Goal: Contribute content: Add original content to the website for others to see

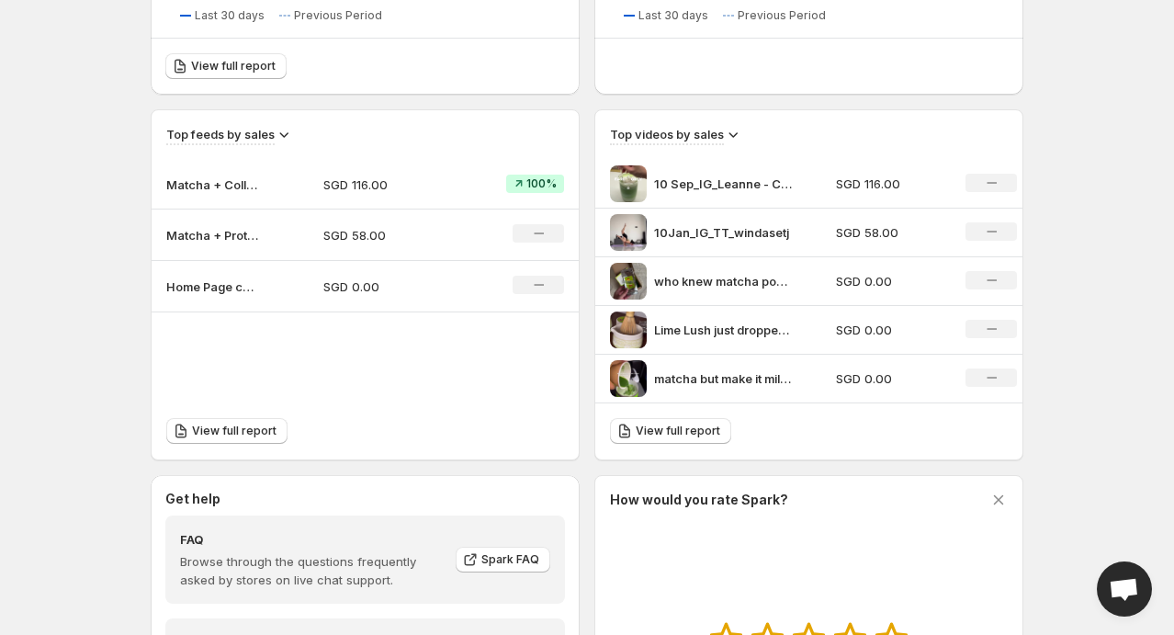
scroll to position [551, 0]
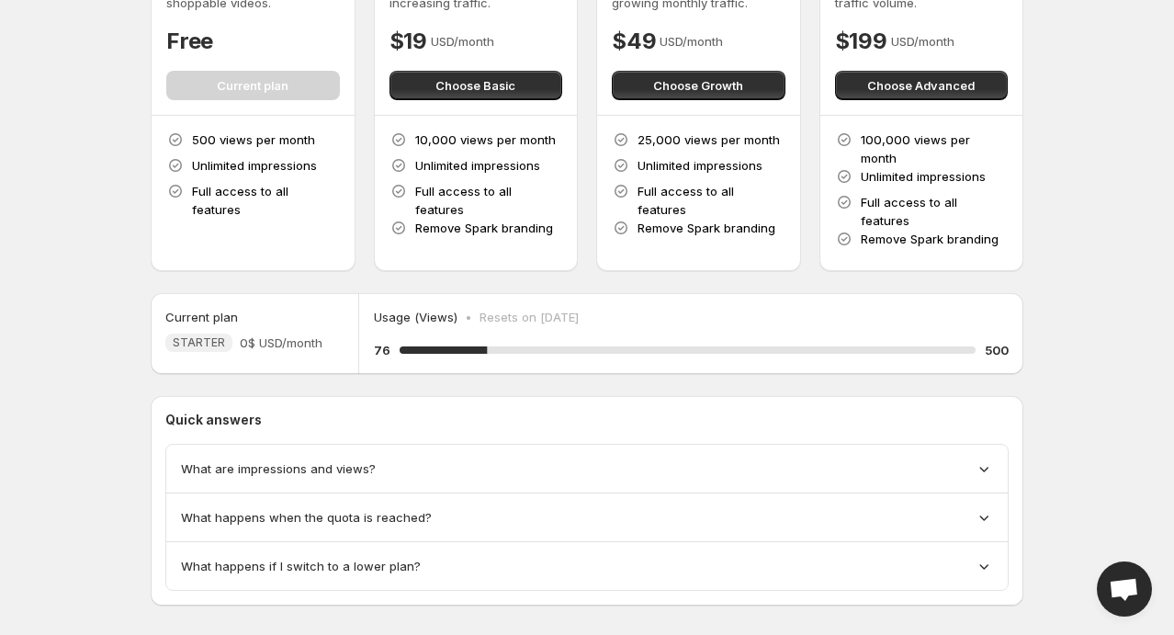
scroll to position [147, 0]
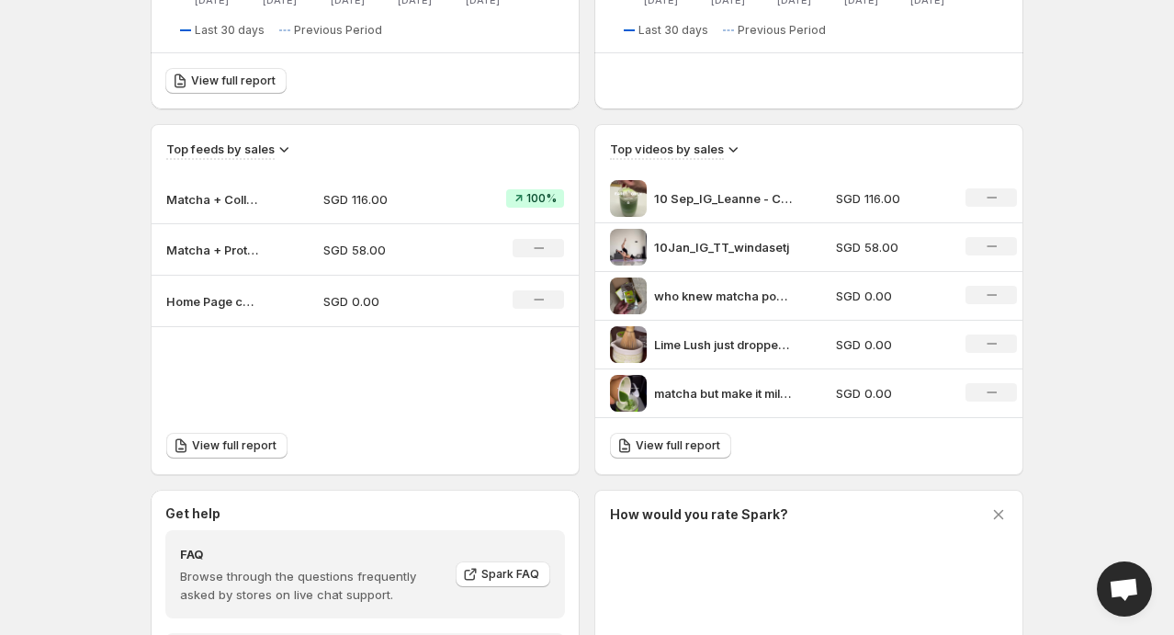
scroll to position [459, 0]
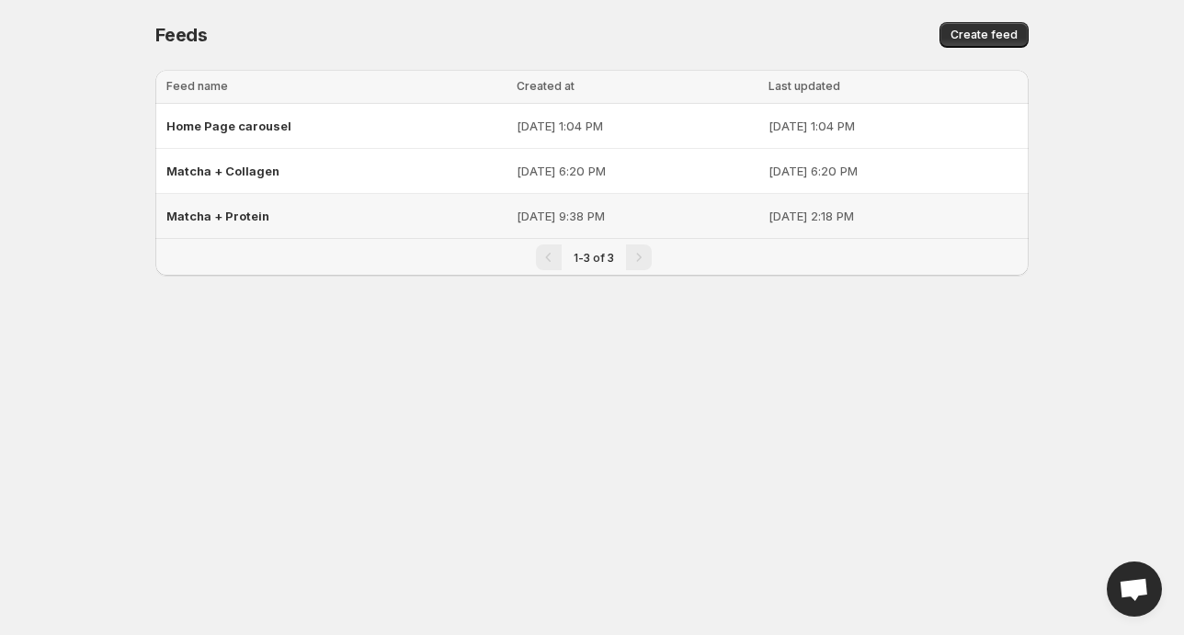
click at [231, 213] on span "Matcha + Protein" at bounding box center [217, 216] width 103 height 15
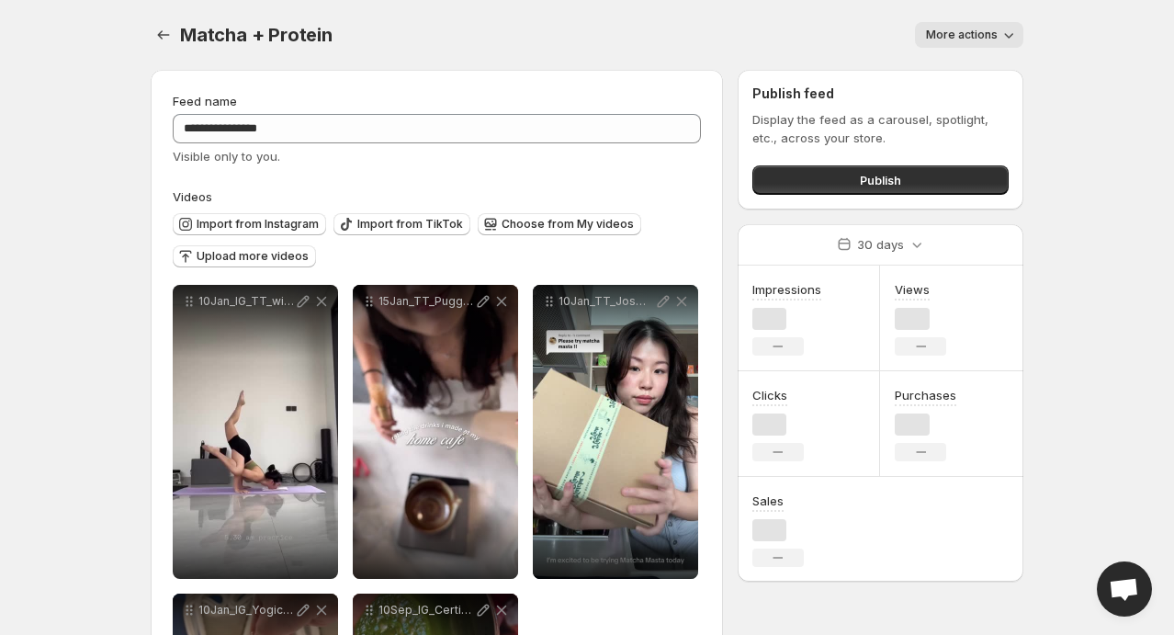
click at [234, 206] on div "Import from Instagram Import from TikTok Choose from My videos Upload more vide…" at bounding box center [433, 238] width 536 height 64
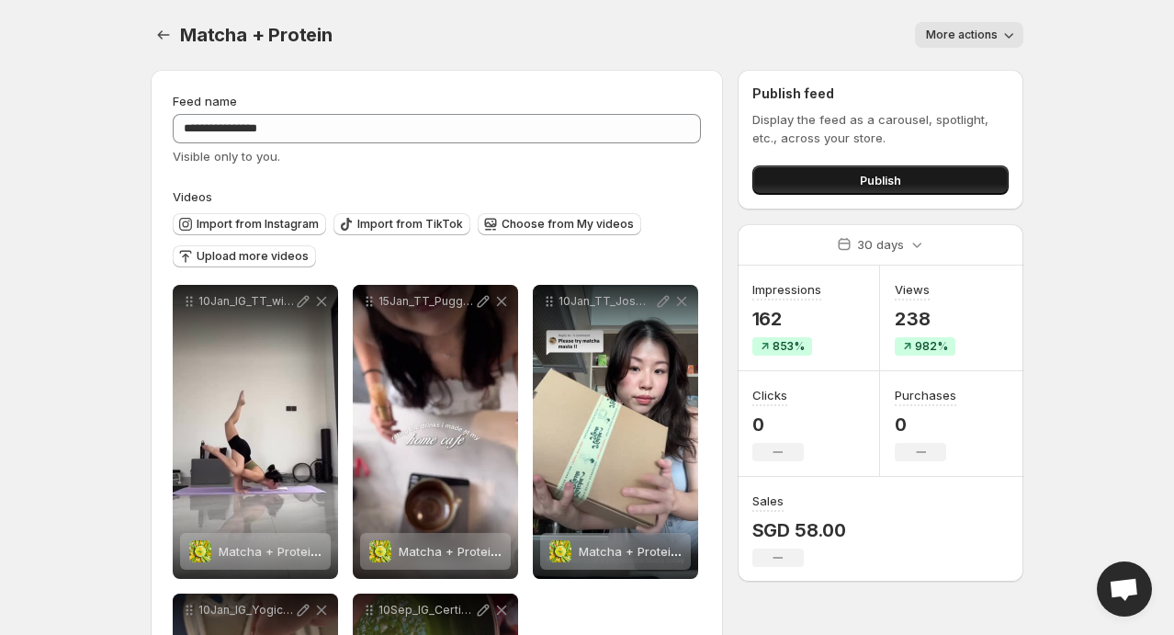
click at [833, 181] on button "Publish" at bounding box center [881, 179] width 256 height 29
click at [164, 40] on icon "Settings" at bounding box center [163, 35] width 18 height 18
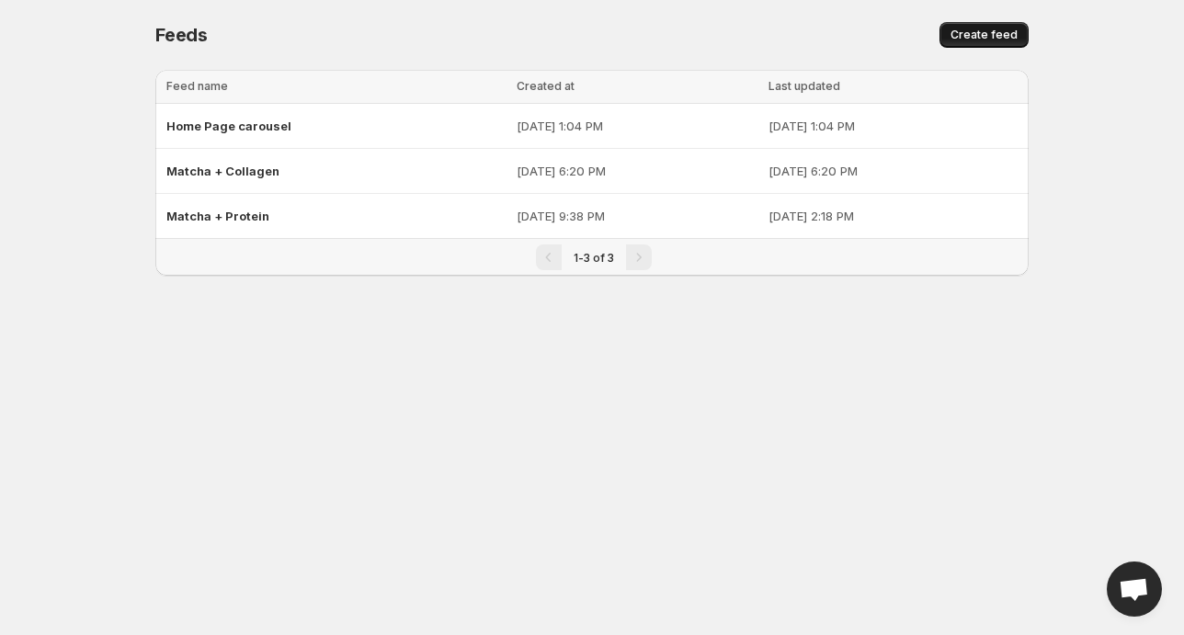
click at [956, 26] on button "Create feed" at bounding box center [983, 35] width 89 height 26
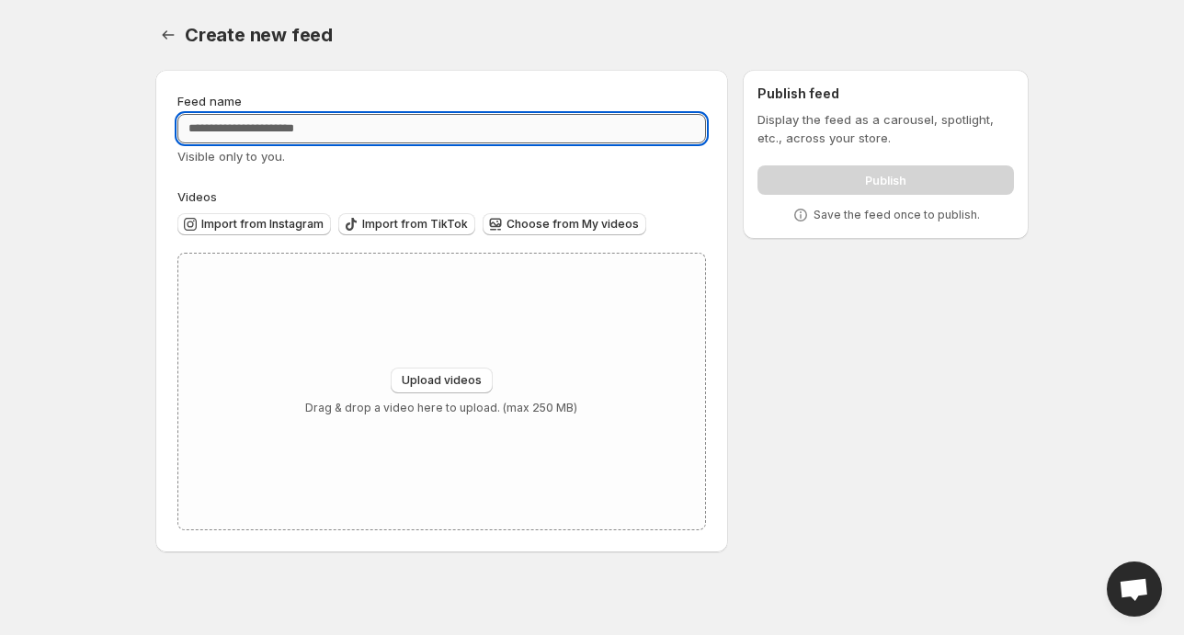
click at [304, 126] on input "Feed name" at bounding box center [441, 128] width 528 height 29
type input "**********"
click at [334, 96] on div "Feed name" at bounding box center [441, 101] width 528 height 18
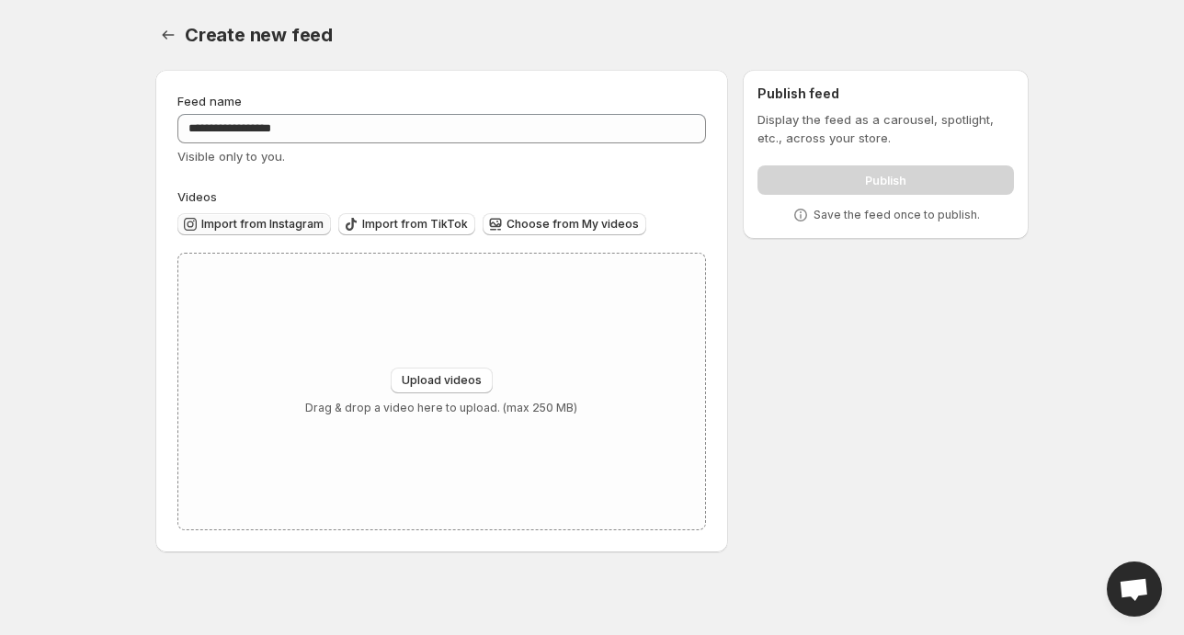
click at [246, 224] on span "Import from Instagram" at bounding box center [262, 224] width 122 height 15
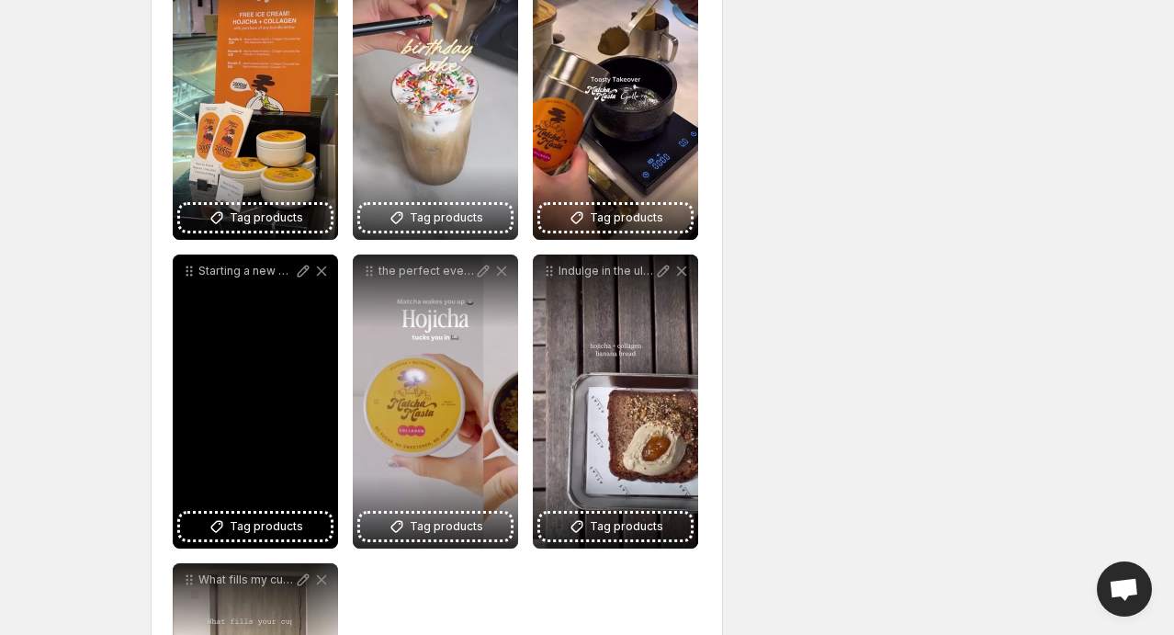
scroll to position [368, 0]
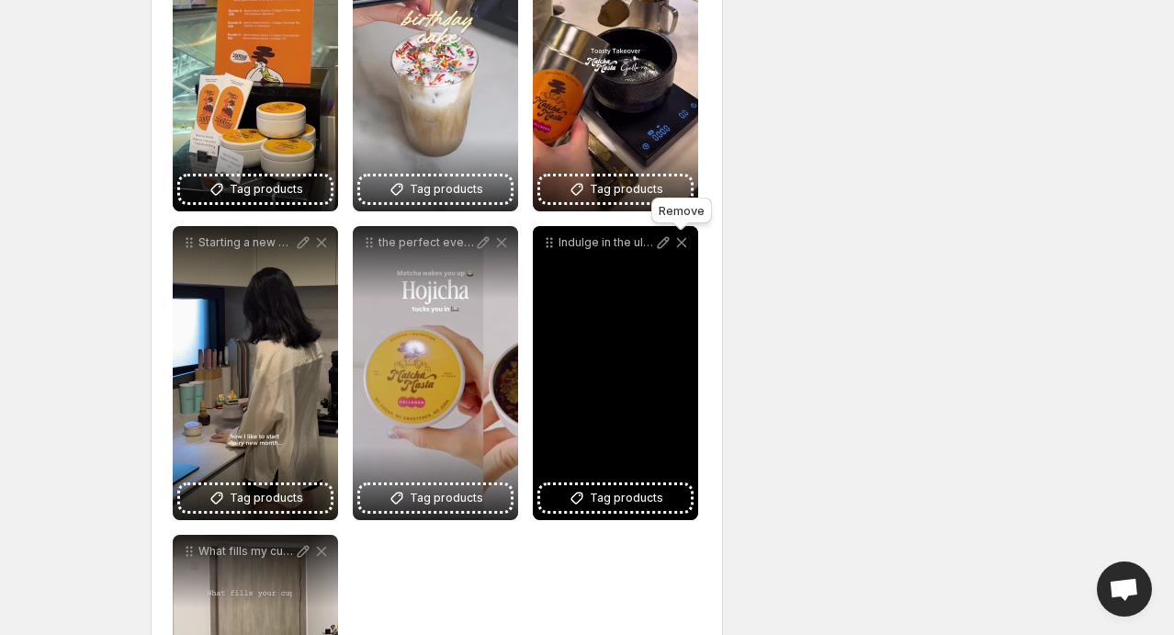
click at [684, 239] on icon at bounding box center [682, 242] width 18 height 18
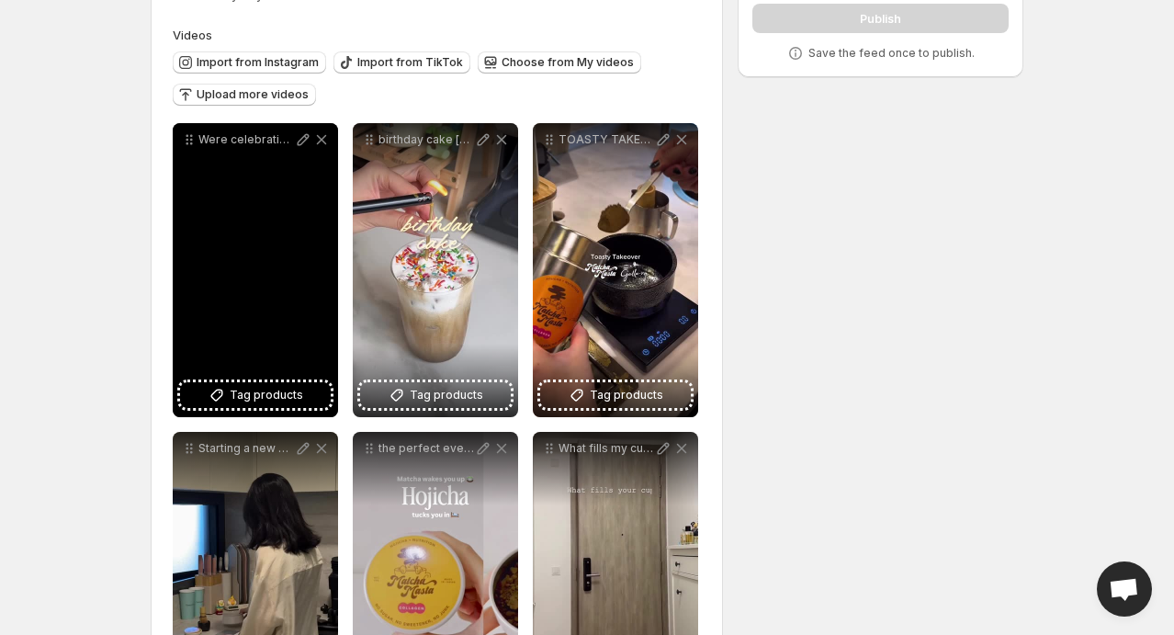
scroll to position [0, 0]
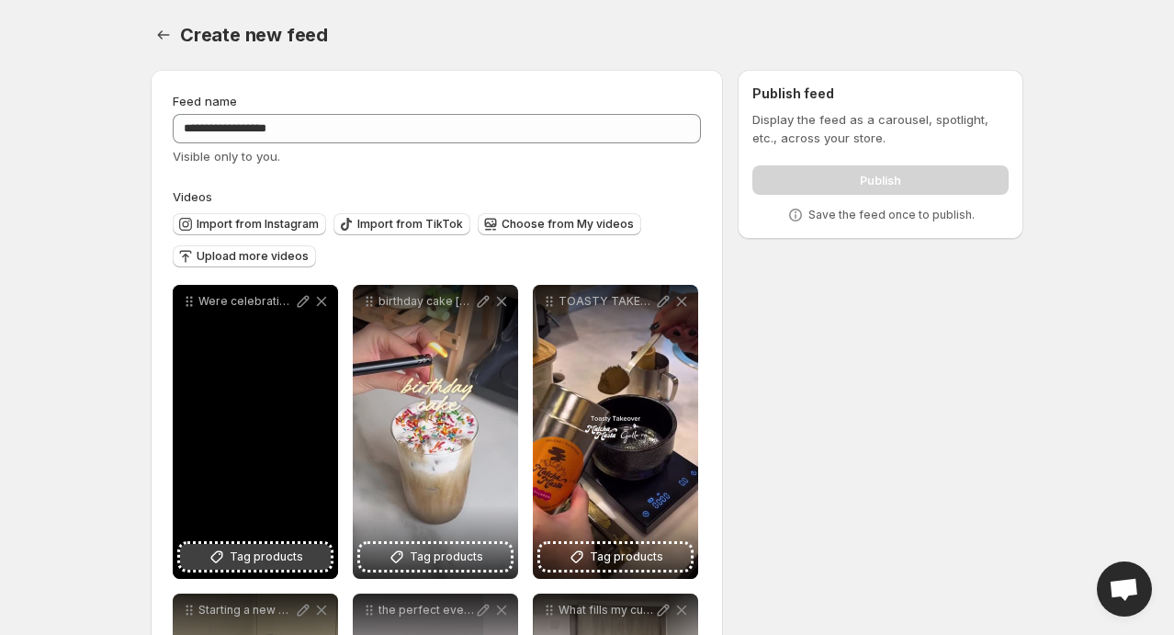
click at [261, 559] on span "Tag products" at bounding box center [267, 557] width 74 height 18
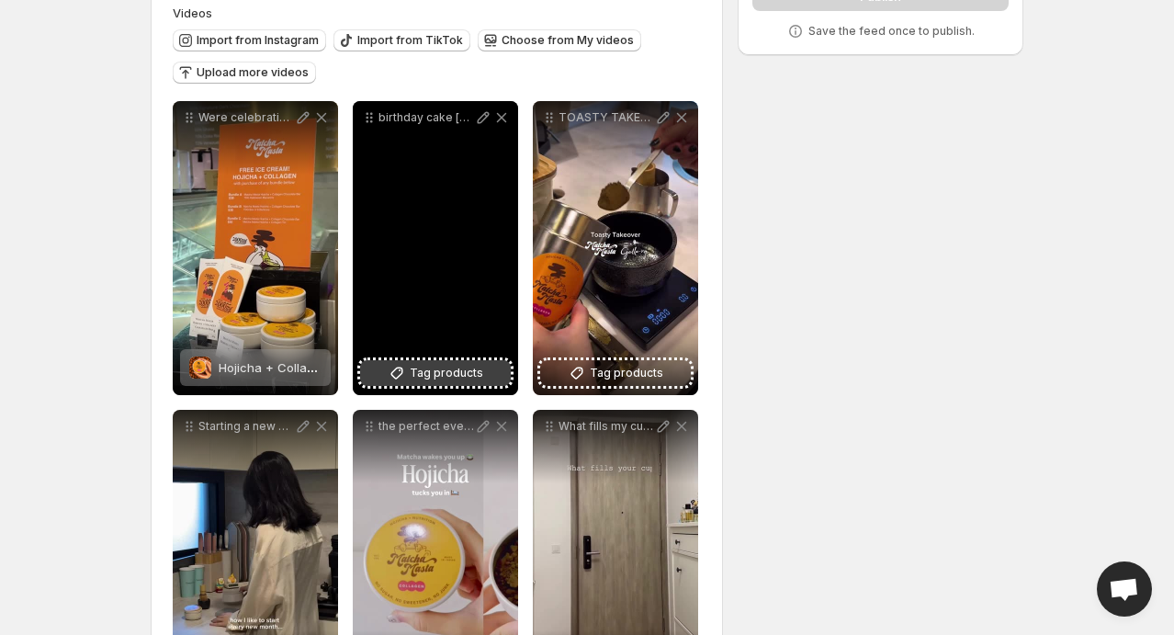
click at [433, 374] on span "Tag products" at bounding box center [447, 373] width 74 height 18
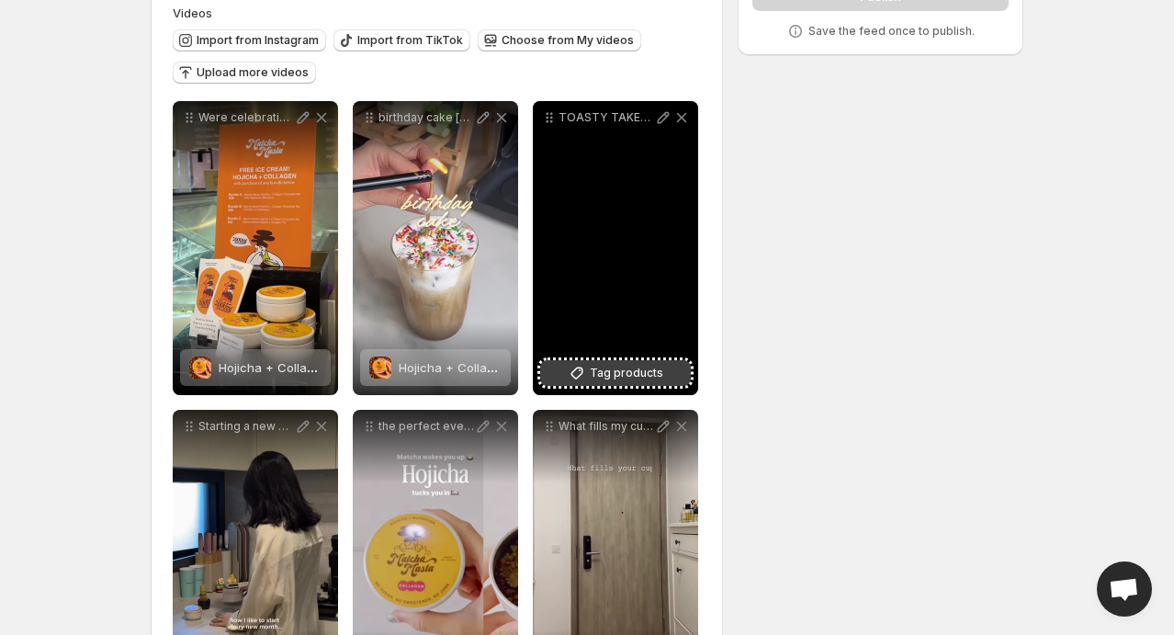
click at [583, 368] on icon at bounding box center [577, 373] width 18 height 18
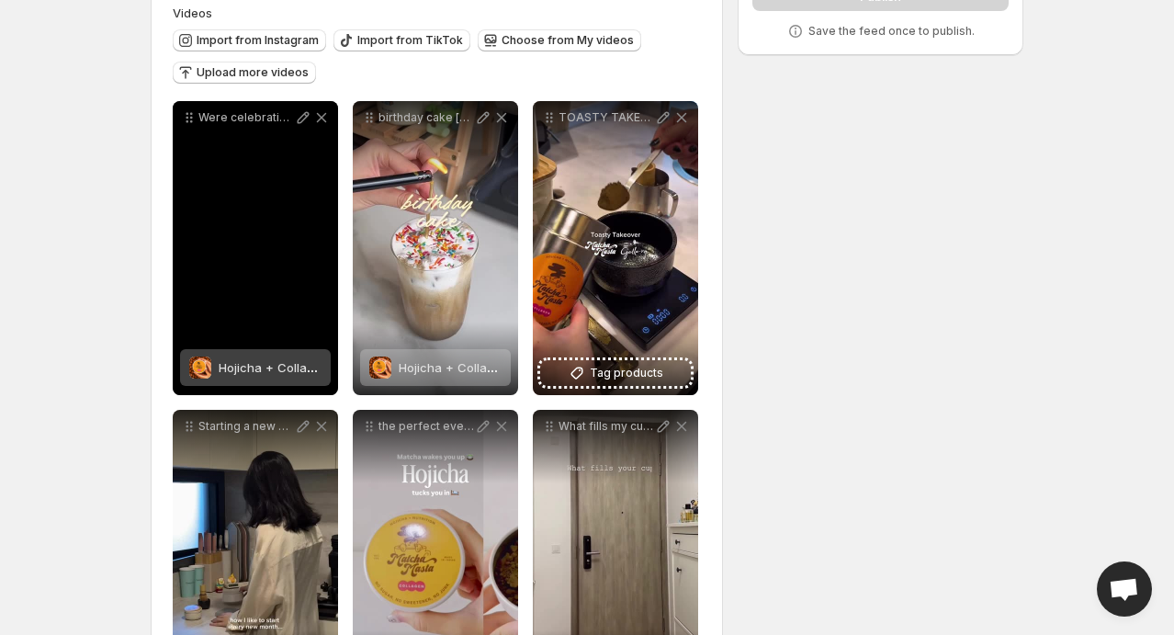
scroll to position [298, 0]
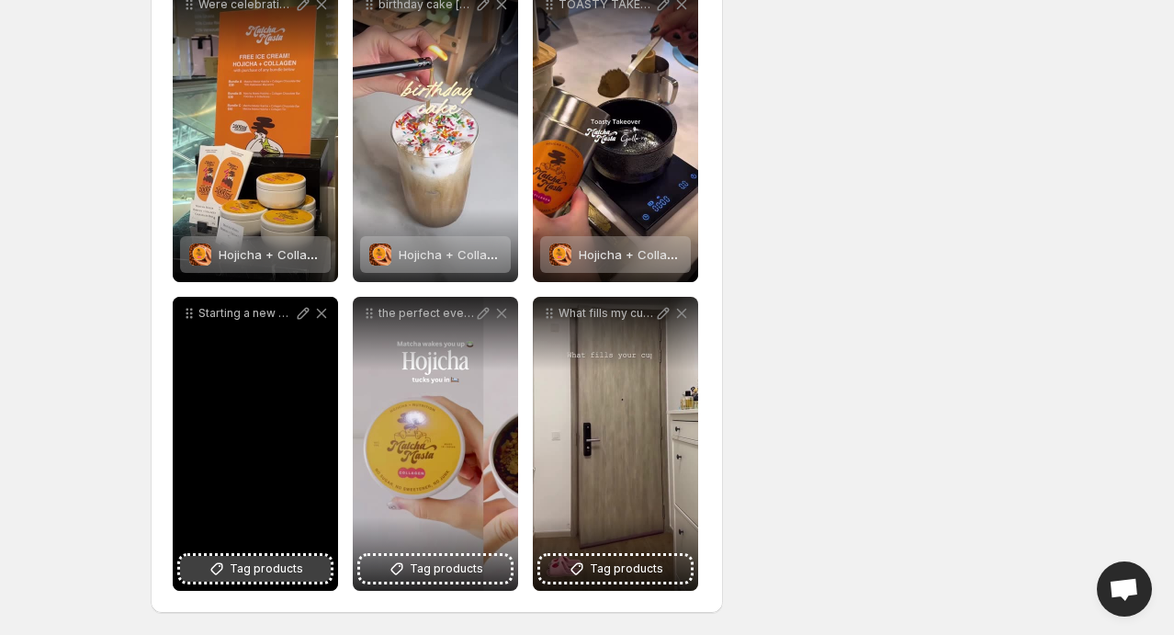
click at [231, 568] on button "Tag products" at bounding box center [255, 569] width 151 height 26
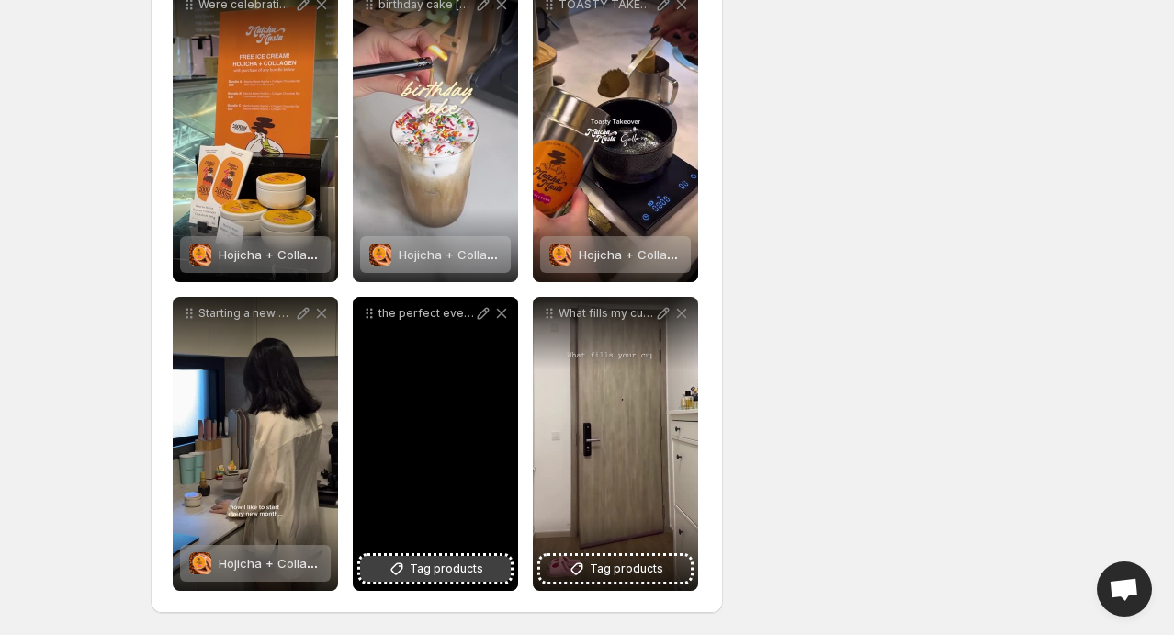
click at [423, 569] on span "Tag products" at bounding box center [447, 569] width 74 height 18
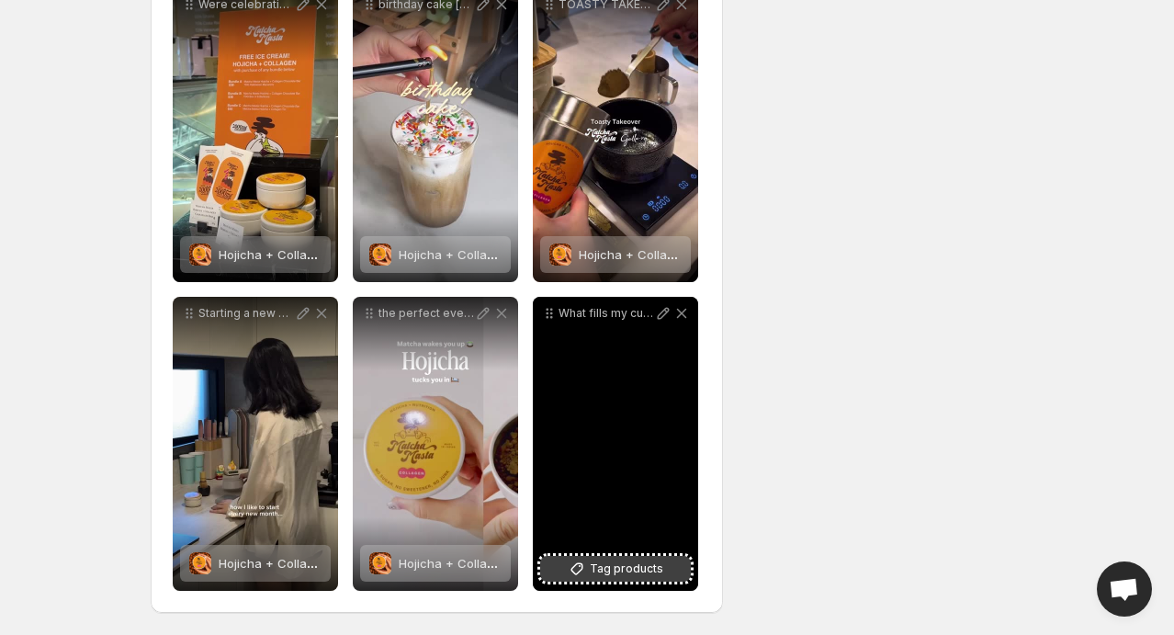
click at [601, 562] on span "Tag products" at bounding box center [627, 569] width 74 height 18
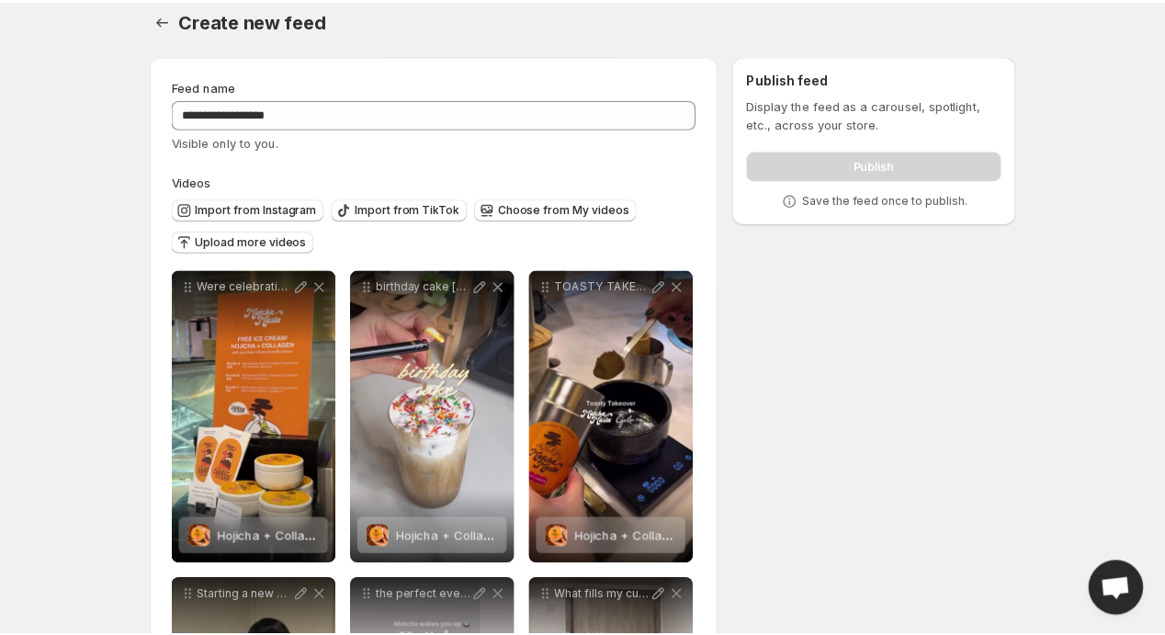
scroll to position [0, 0]
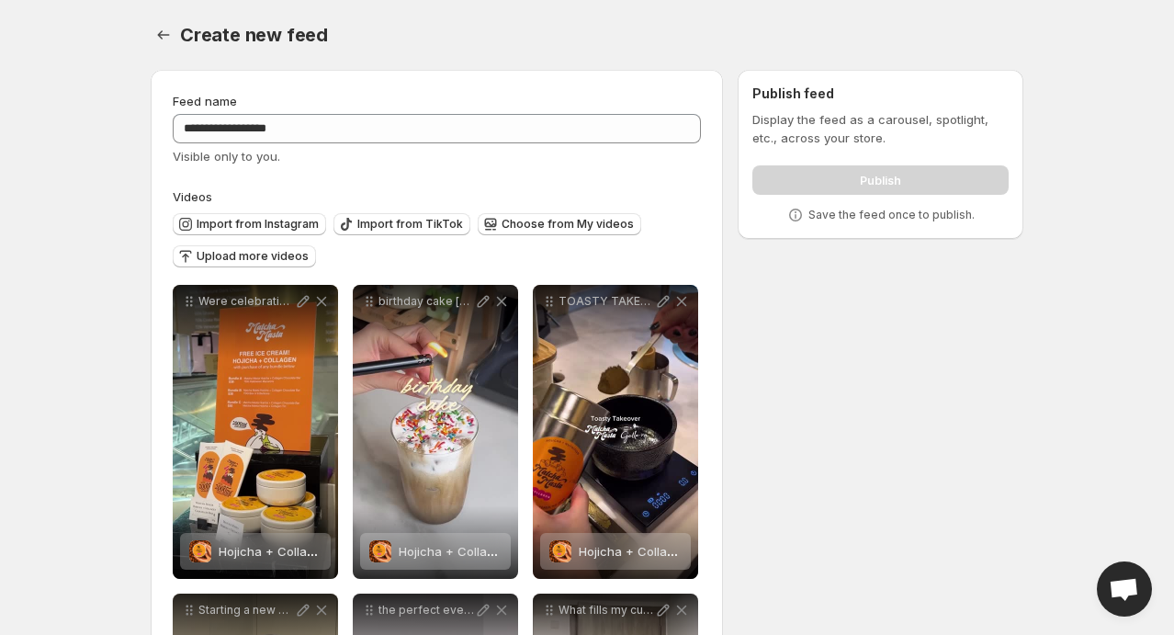
click at [564, 51] on div "Create new feed. This page is ready Create new feed" at bounding box center [587, 35] width 873 height 70
click at [516, 96] on div "Feed name" at bounding box center [437, 101] width 528 height 18
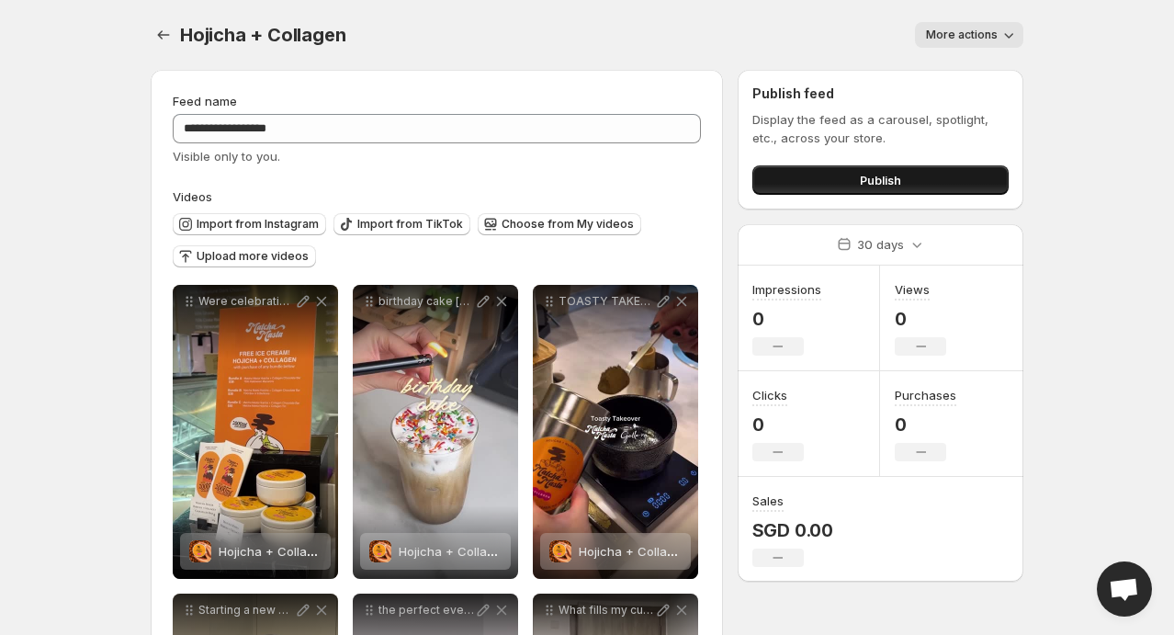
click at [894, 172] on span "Publish" at bounding box center [880, 180] width 41 height 18
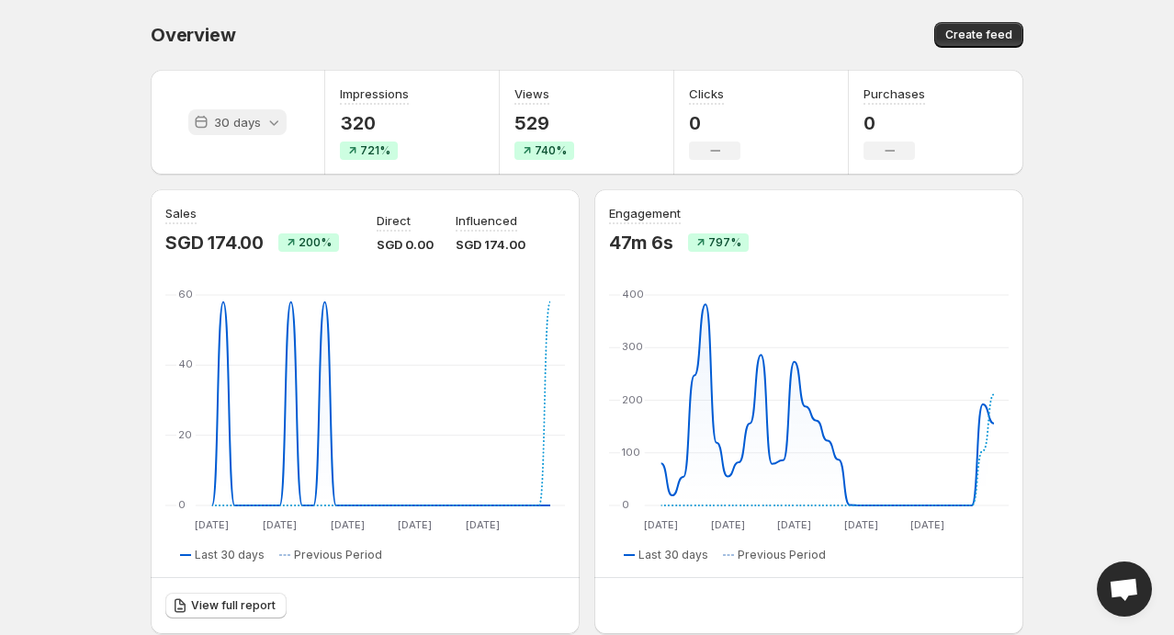
click at [276, 125] on icon at bounding box center [274, 122] width 18 height 18
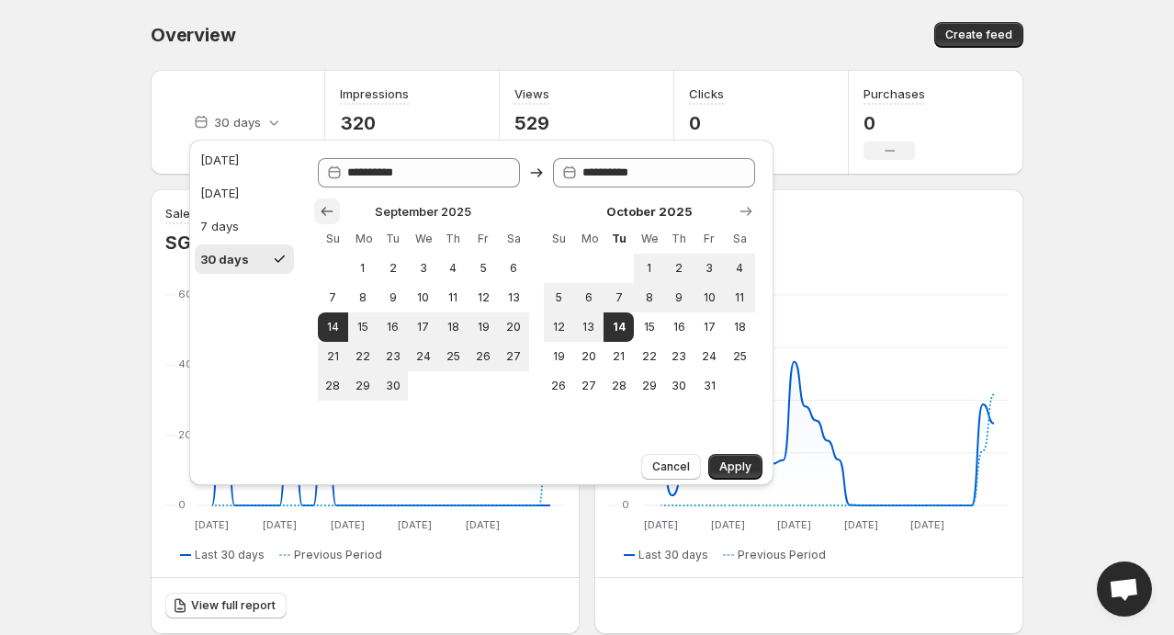
click at [327, 209] on icon "Show previous month, August 2025" at bounding box center [327, 211] width 18 height 18
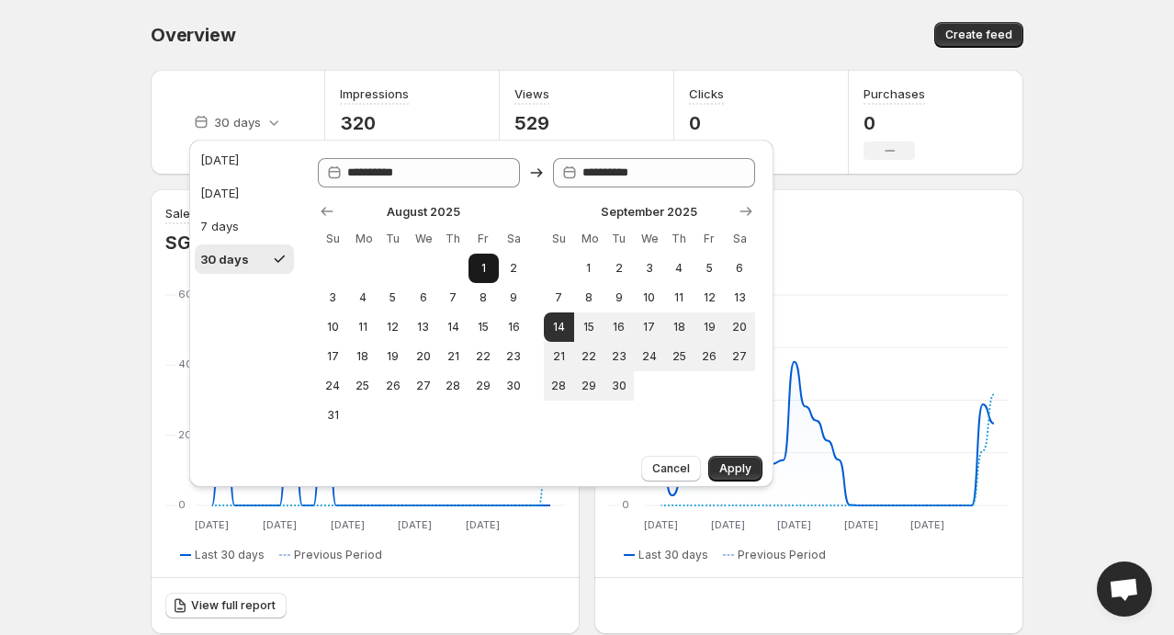
click at [472, 268] on button "1" at bounding box center [484, 268] width 30 height 29
type input "**********"
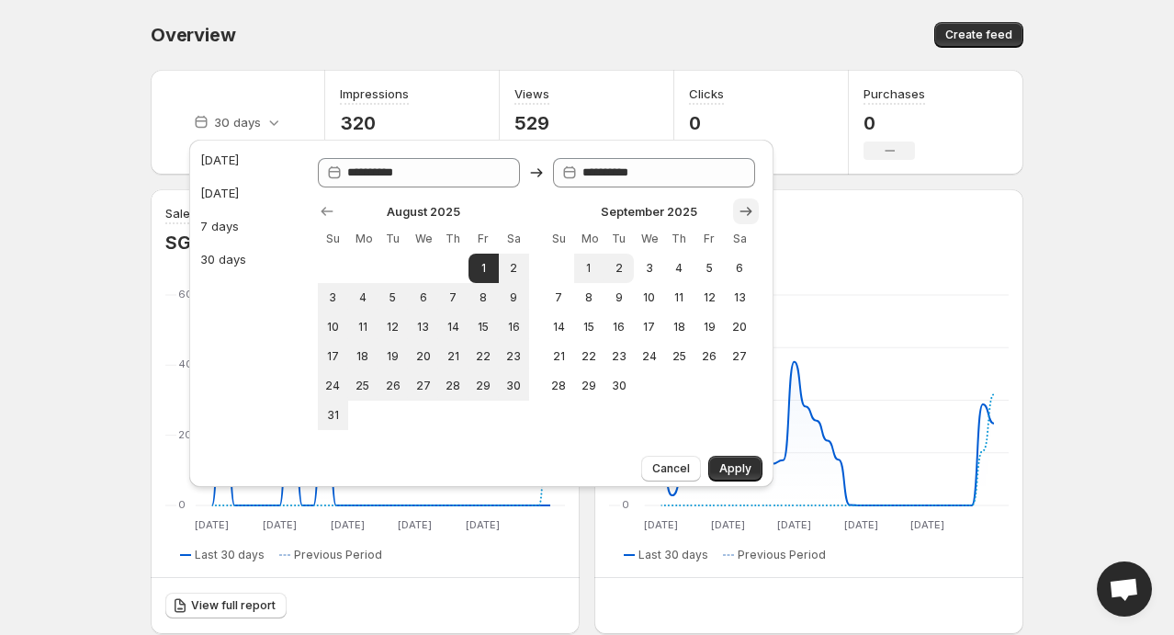
click at [742, 217] on icon "Show next month, October 2025" at bounding box center [746, 211] width 18 height 18
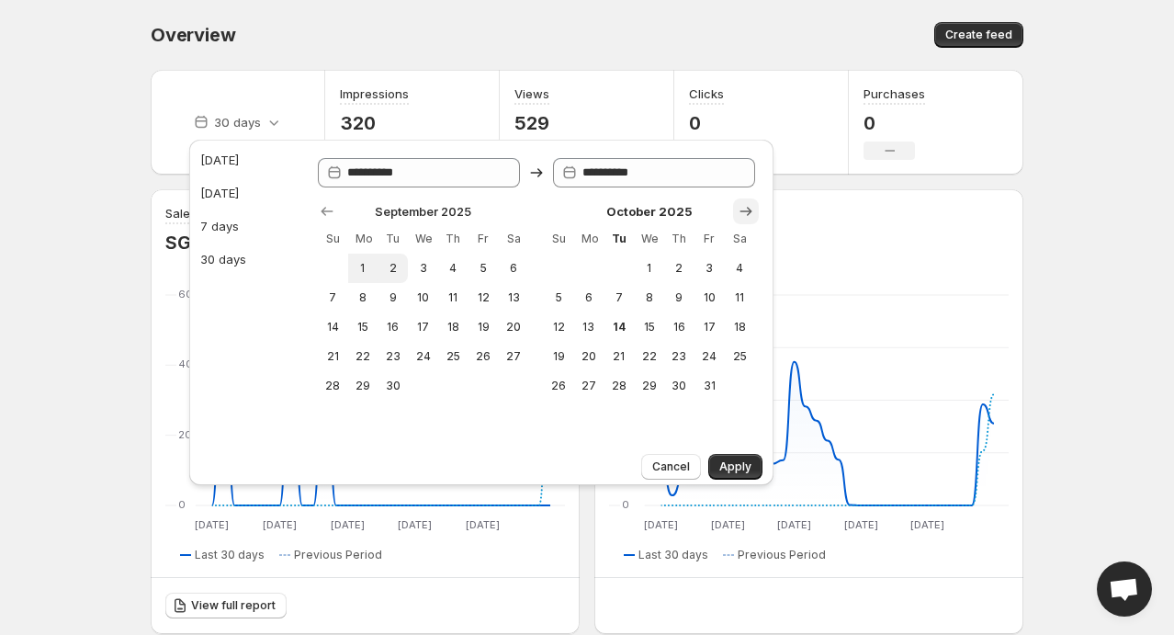
click at [742, 217] on icon "Show next month, November 2025" at bounding box center [746, 211] width 18 height 18
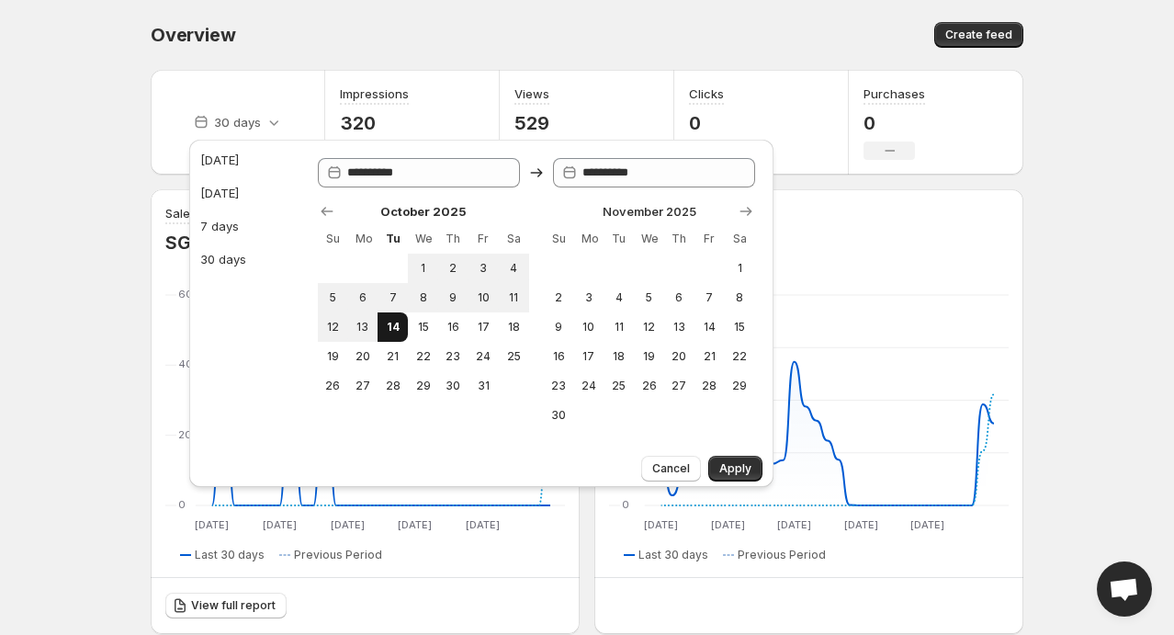
click at [397, 329] on span "14" at bounding box center [393, 327] width 16 height 15
type input "**********"
click at [720, 467] on button "Apply" at bounding box center [735, 469] width 54 height 26
